Goal: Information Seeking & Learning: Learn about a topic

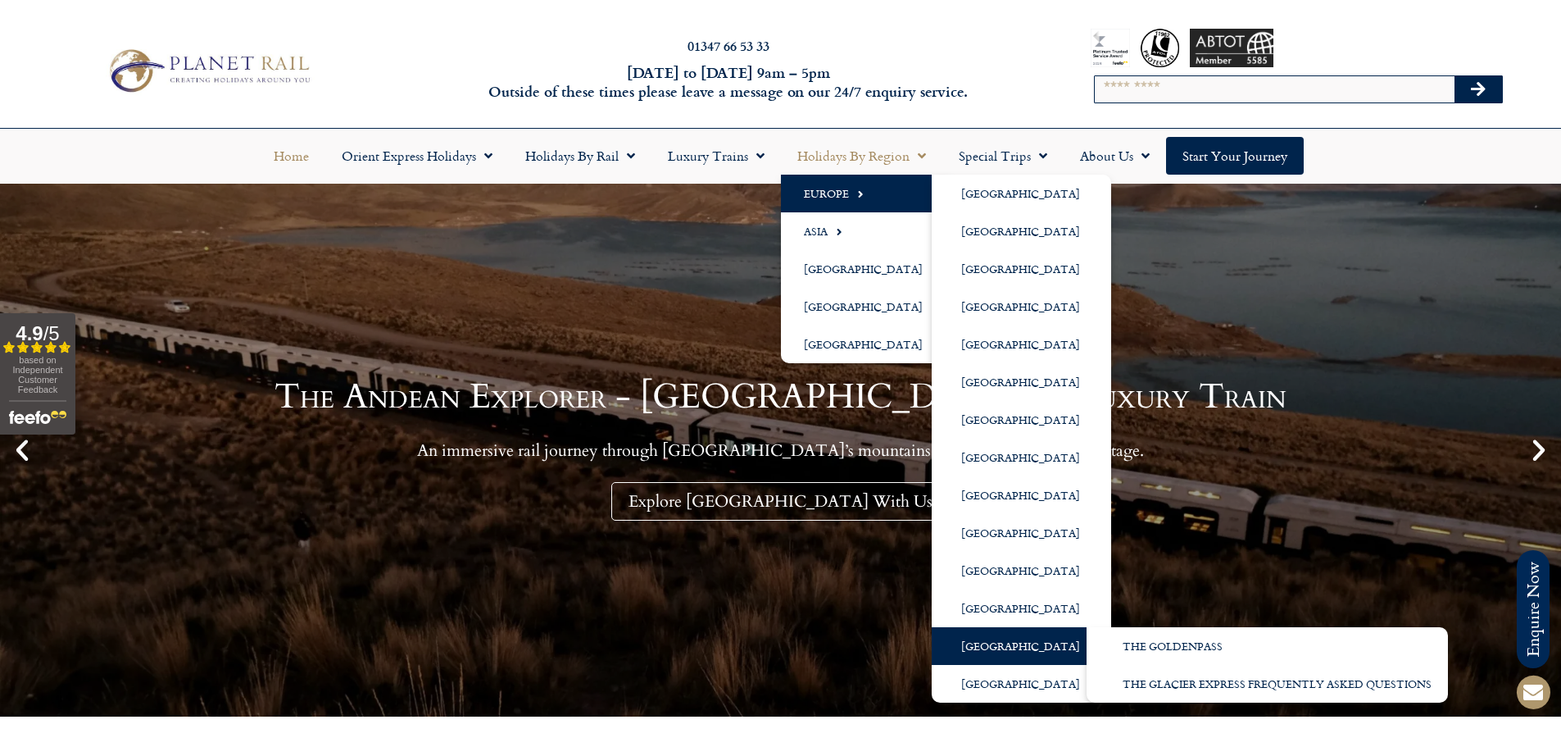
click at [1000, 638] on link "[GEOGRAPHIC_DATA]" at bounding box center [1021, 646] width 179 height 38
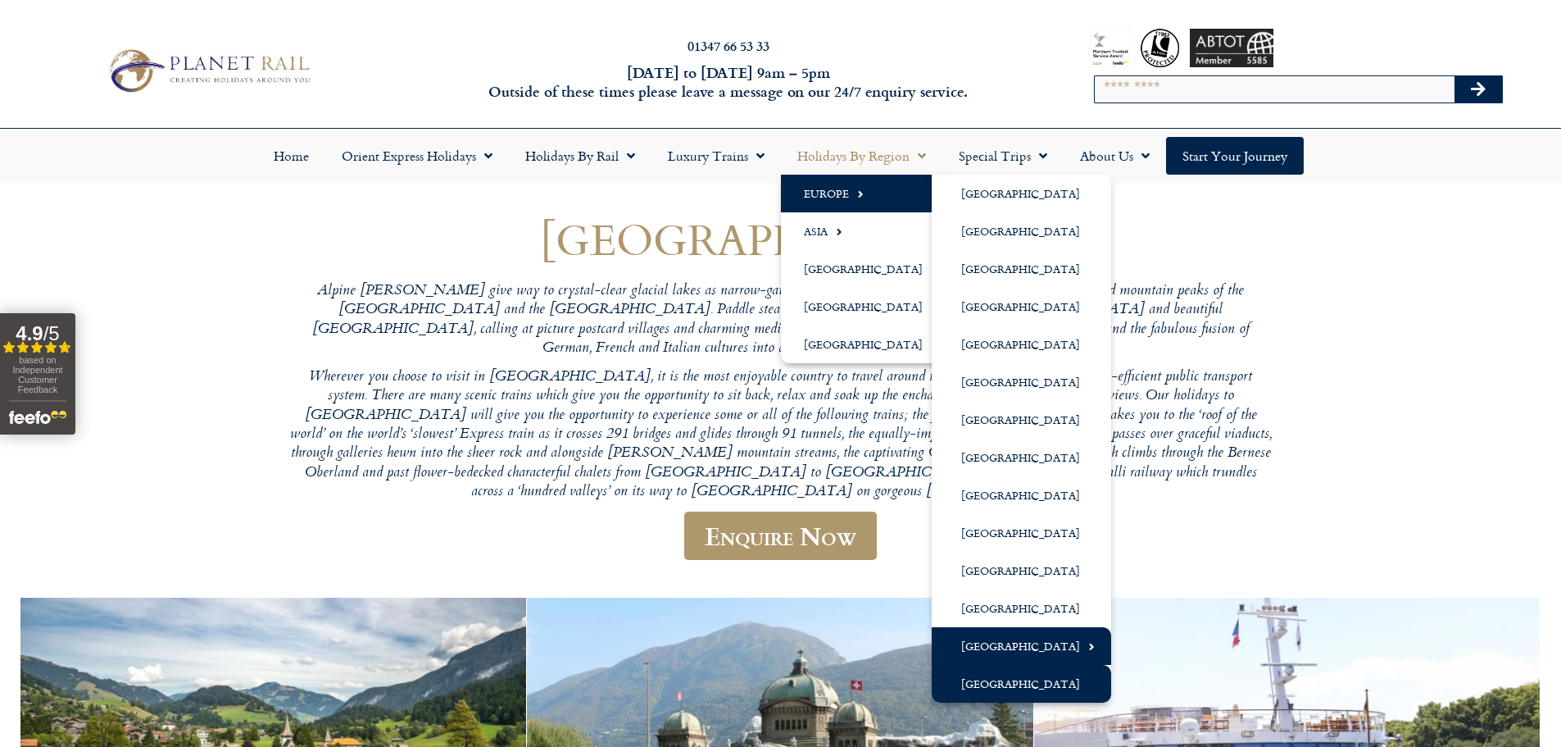
click at [1002, 679] on link "[GEOGRAPHIC_DATA]" at bounding box center [1021, 684] width 179 height 38
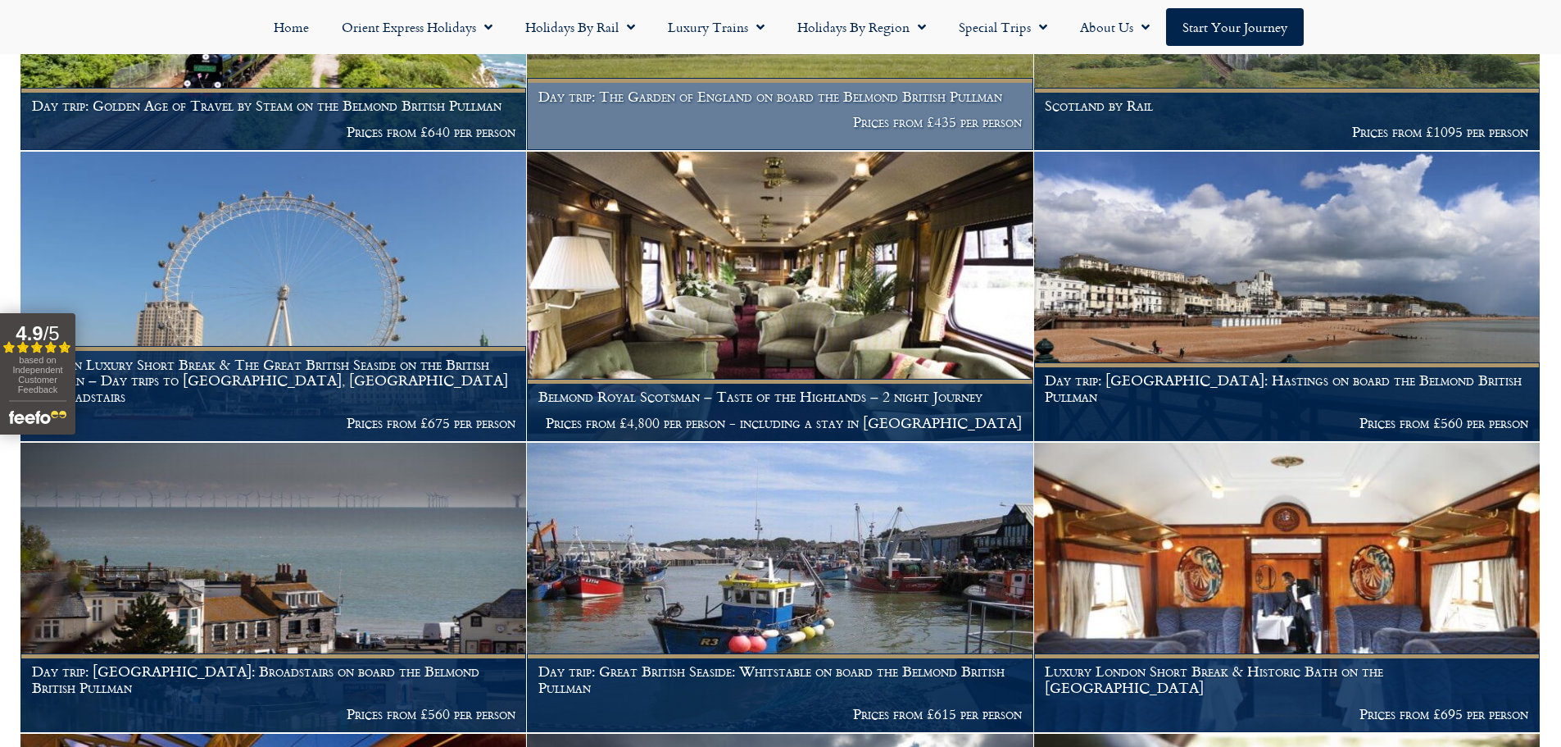
scroll to position [1393, 0]
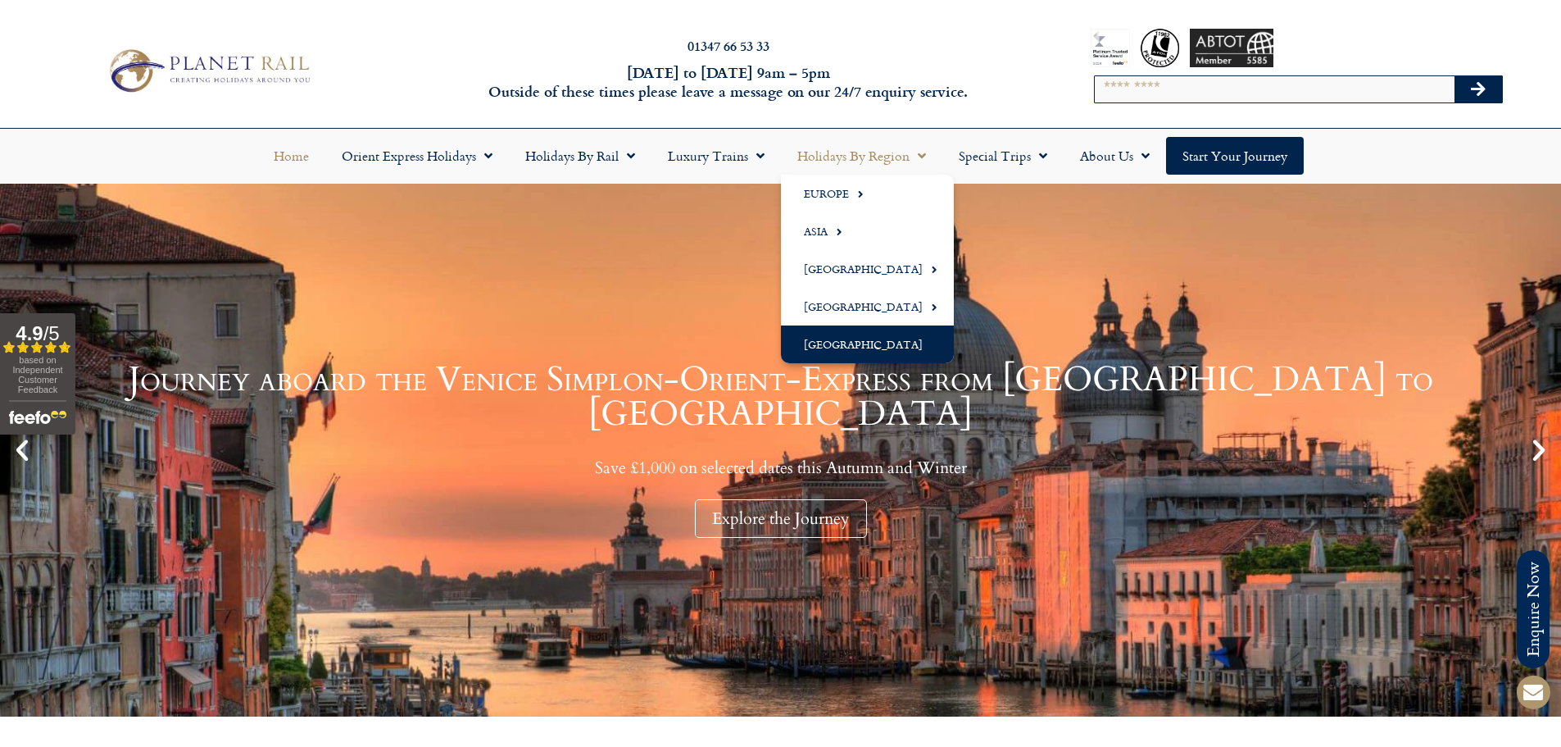
click at [851, 335] on link "[GEOGRAPHIC_DATA]" at bounding box center [867, 344] width 173 height 38
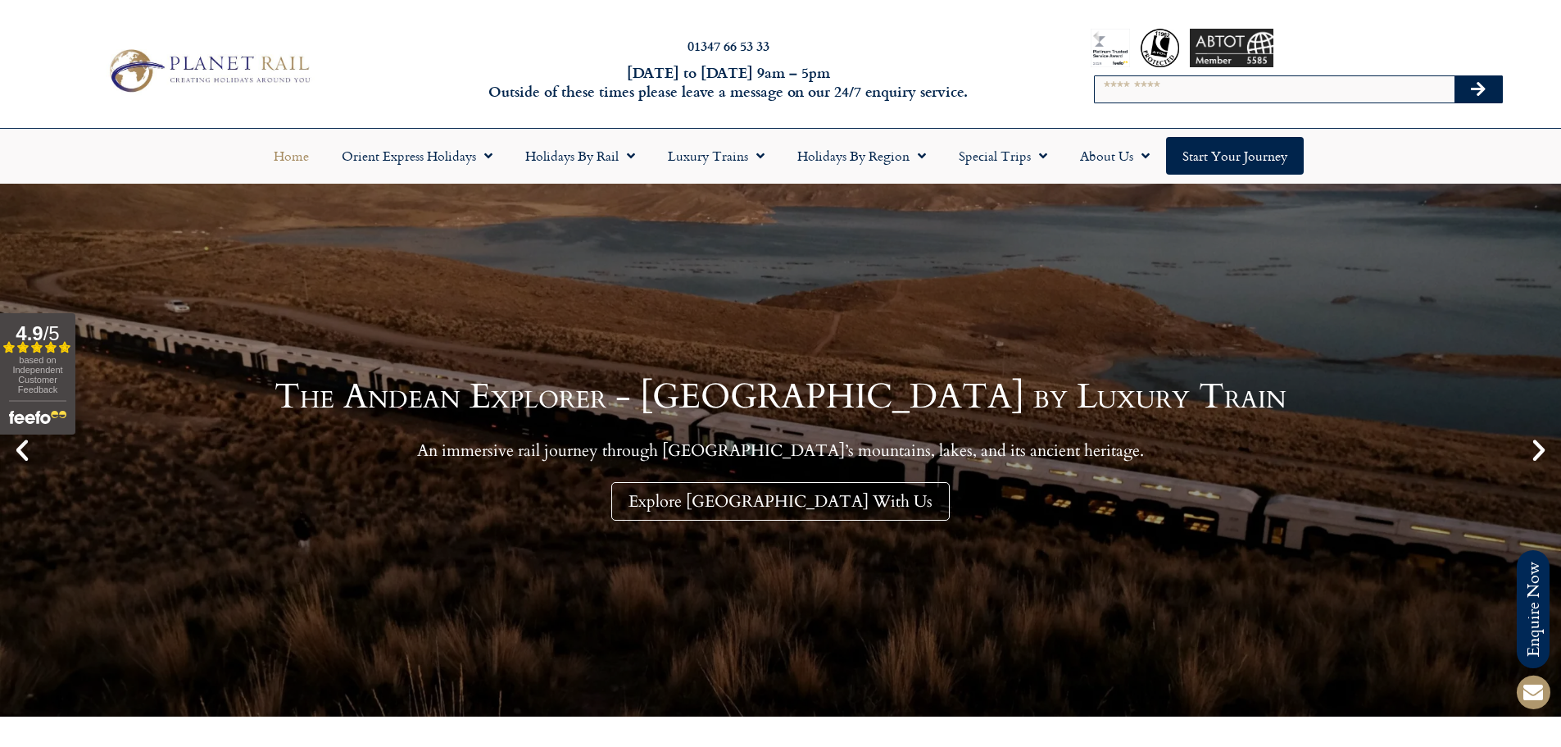
drag, startPoint x: 847, startPoint y: 316, endPoint x: 847, endPoint y: 292, distance: 24.6
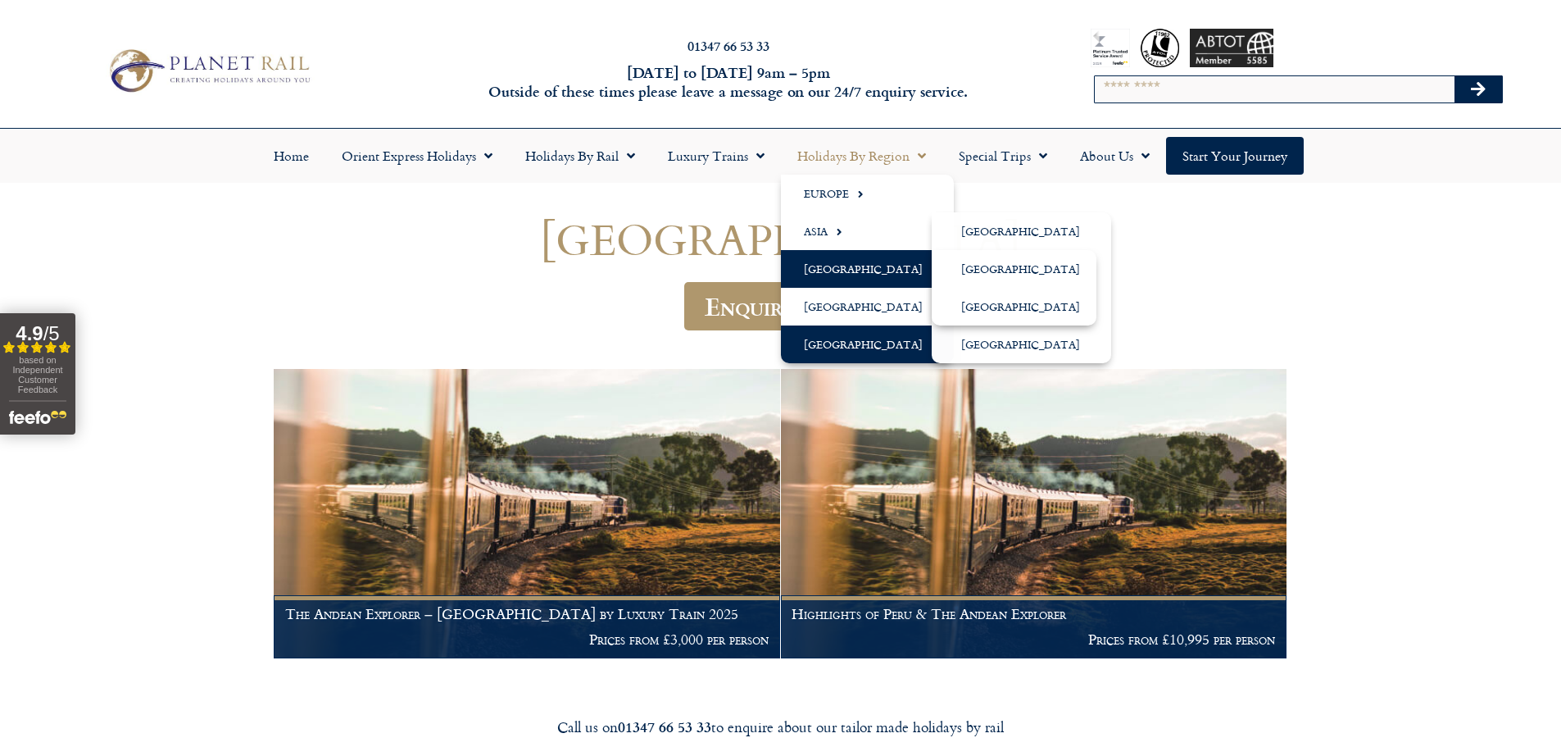
click at [862, 269] on link "[GEOGRAPHIC_DATA]" at bounding box center [867, 269] width 173 height 38
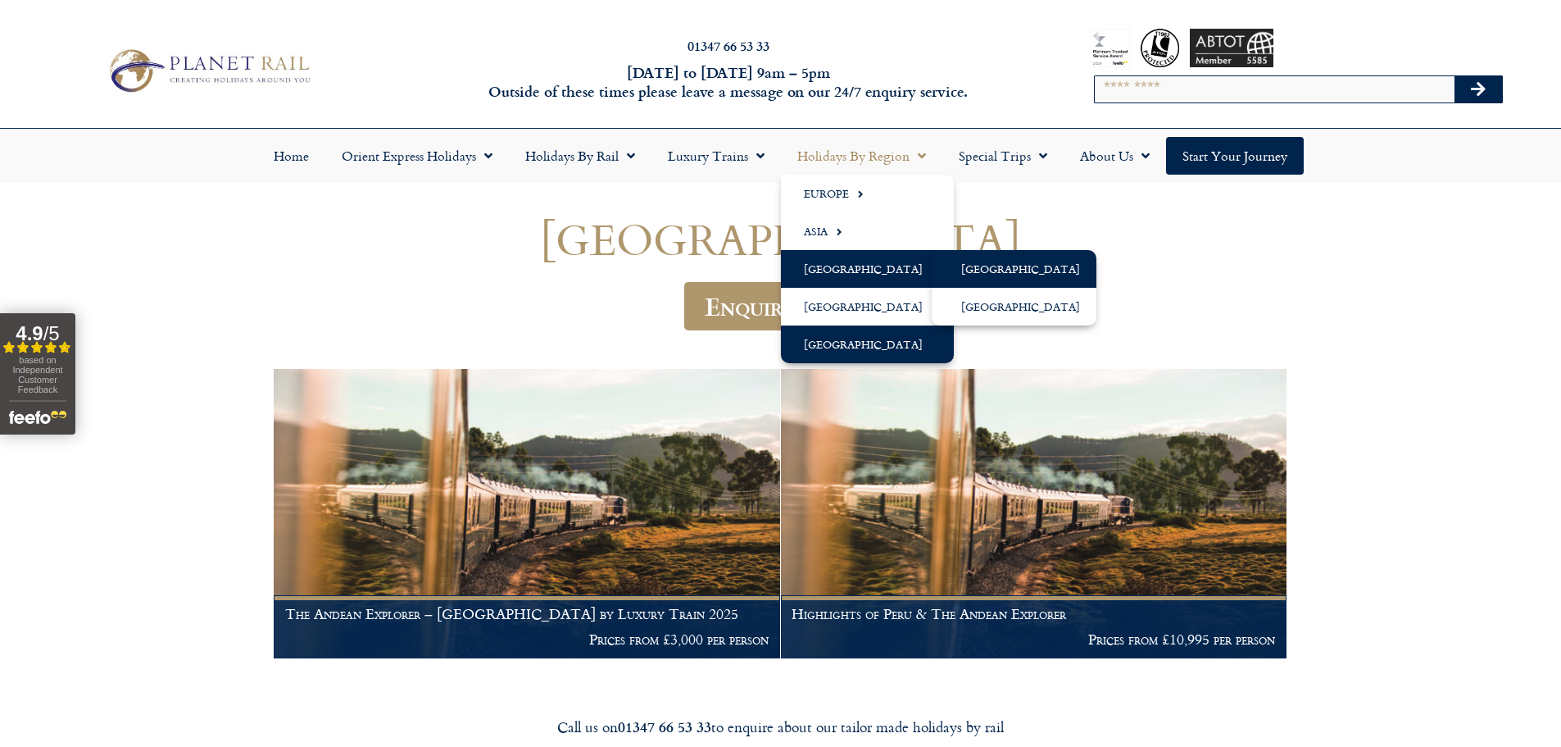
click at [993, 275] on link "[GEOGRAPHIC_DATA]" at bounding box center [1014, 269] width 165 height 38
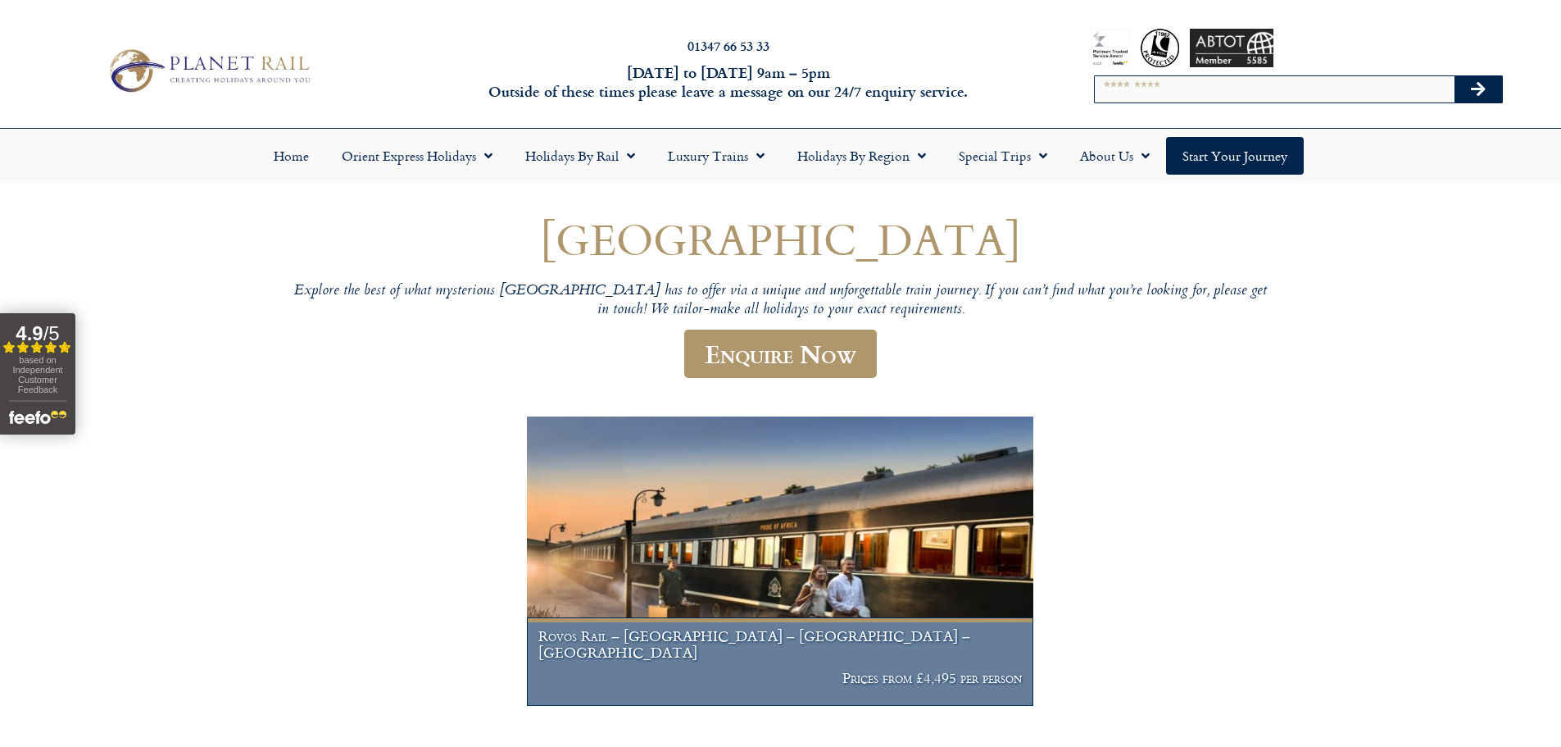
click at [842, 601] on img at bounding box center [780, 560] width 506 height 289
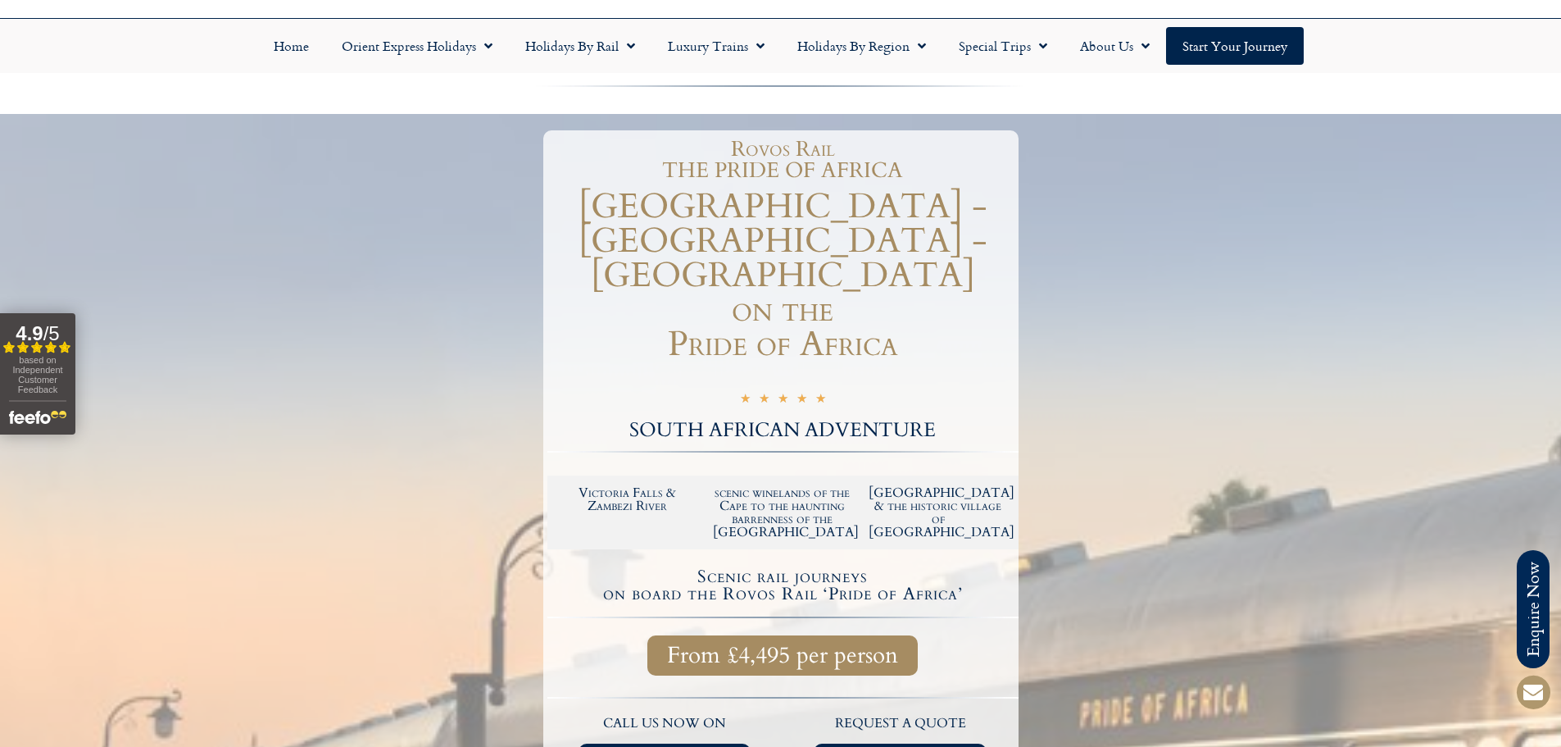
scroll to position [164, 0]
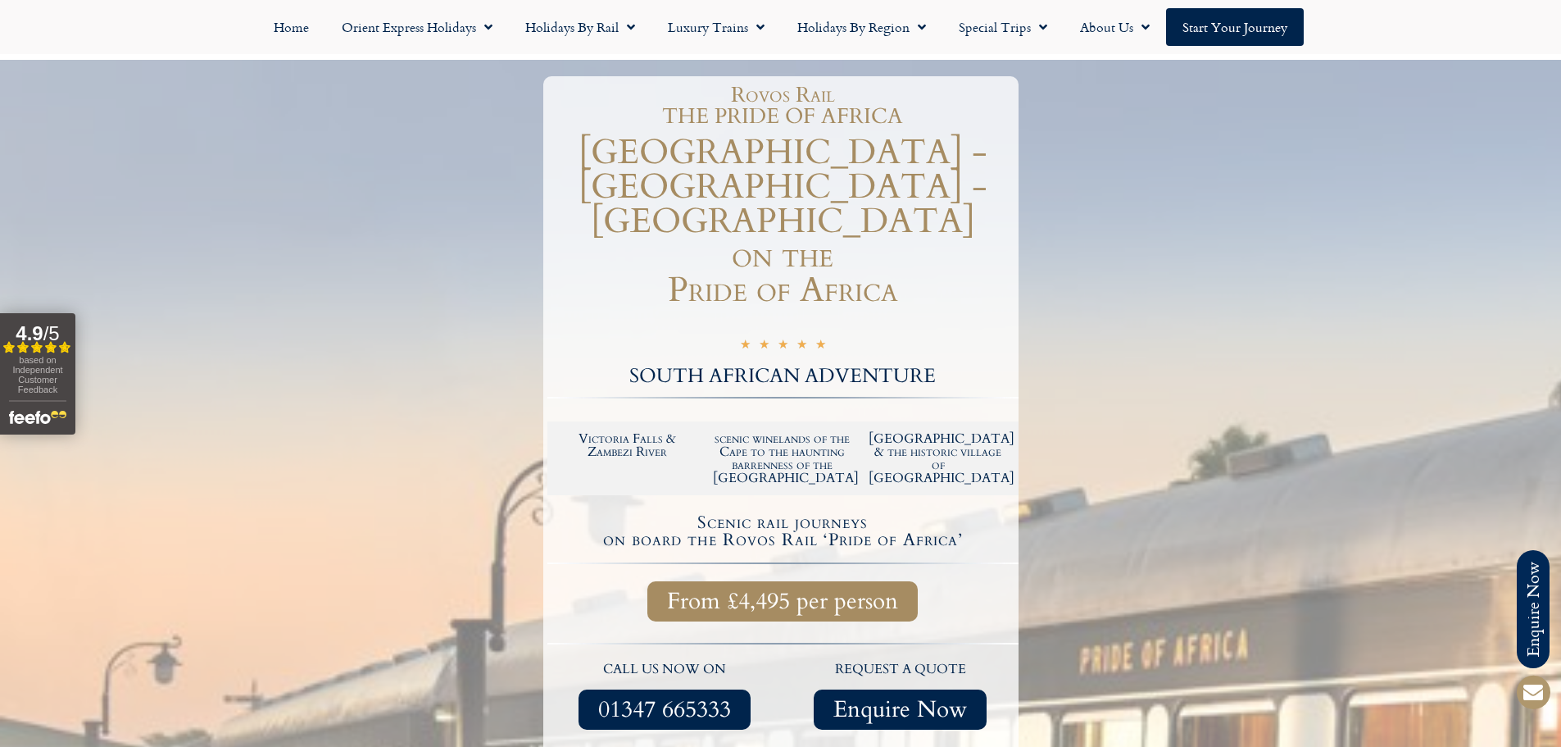
drag, startPoint x: 817, startPoint y: 158, endPoint x: 599, endPoint y: 213, distance: 224.8
click at [599, 213] on h1 "VICTORIA FALLS - PRETORIA - CAPE TOWN on the Pride of Africa" at bounding box center [783, 221] width 471 height 172
